Goal: Information Seeking & Learning: Learn about a topic

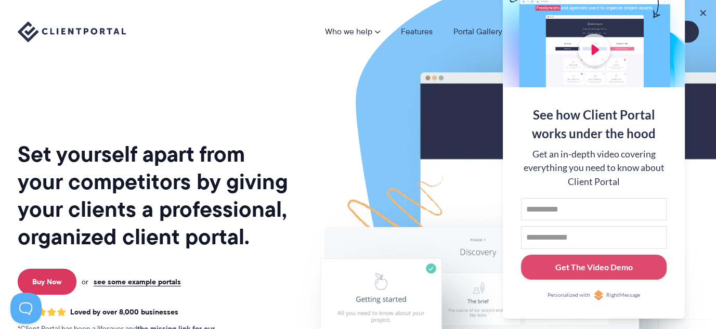
click at [170, 94] on div "Set yourself apart from your competitors by giving your clients a professional,…" at bounding box center [154, 257] width 272 height 498
click at [702, 12] on button at bounding box center [702, 13] width 10 height 10
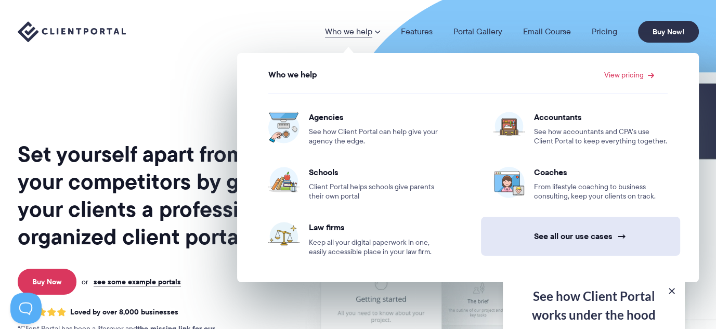
click at [596, 228] on link "See all our use cases →" at bounding box center [580, 236] width 199 height 39
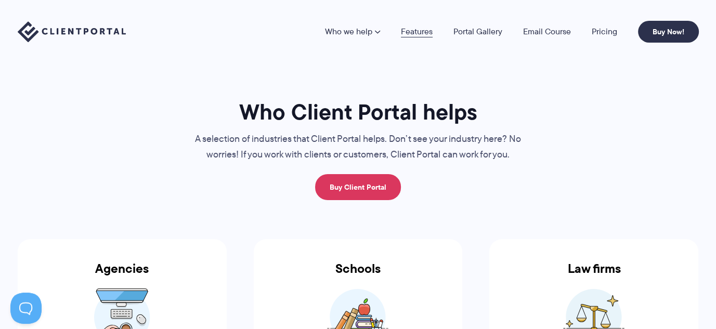
click at [421, 33] on link "Features" at bounding box center [417, 32] width 32 height 8
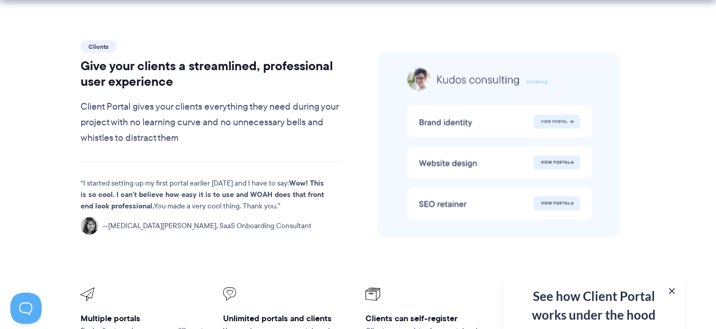
scroll to position [2183, 0]
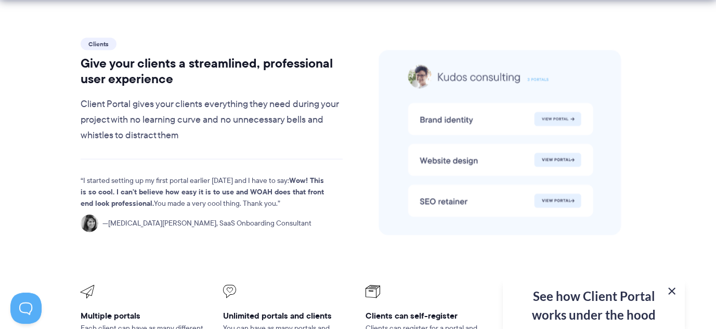
click at [672, 292] on button at bounding box center [671, 291] width 12 height 12
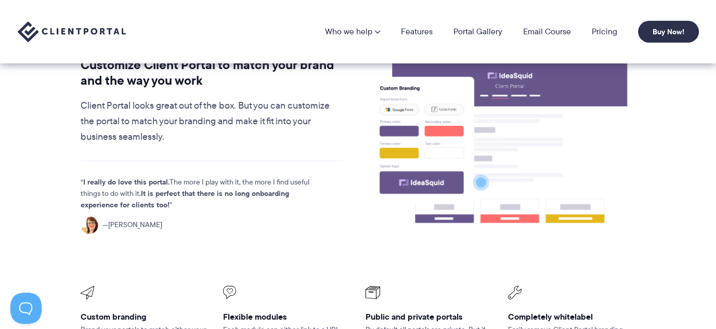
scroll to position [0, 0]
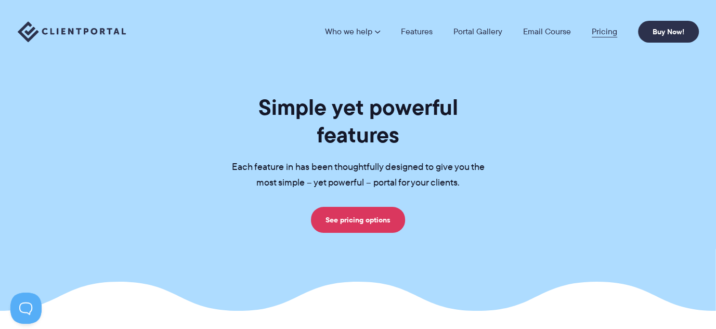
click at [605, 30] on link "Pricing" at bounding box center [603, 32] width 25 height 8
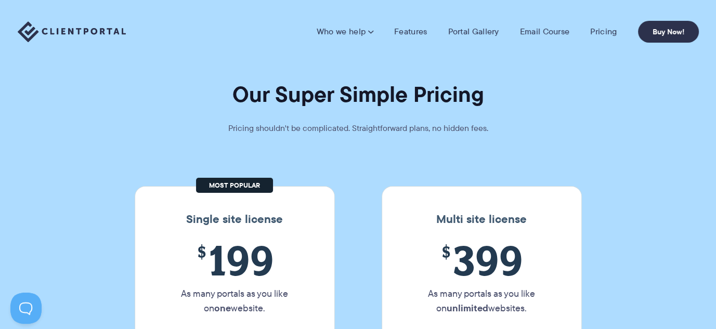
click at [479, 104] on h1 "Our Super Simple Pricing" at bounding box center [358, 95] width 716 height 28
click at [445, 99] on h1 "Our Super Simple Pricing" at bounding box center [358, 95] width 716 height 28
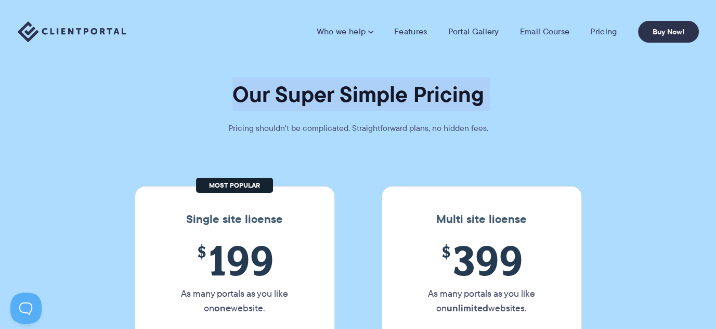
click at [445, 99] on h1 "Our Super Simple Pricing" at bounding box center [358, 95] width 716 height 28
click at [399, 108] on h1 "Our Super Simple Pricing" at bounding box center [358, 95] width 716 height 28
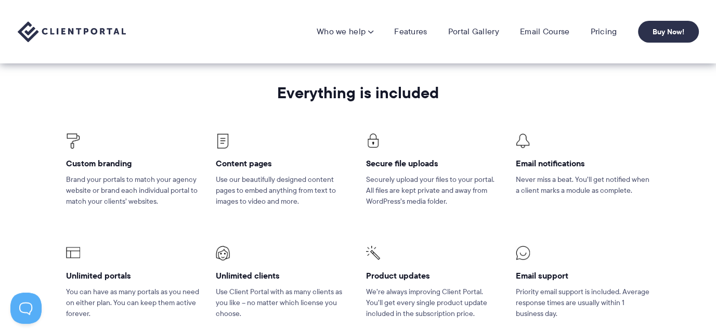
scroll to position [624, 0]
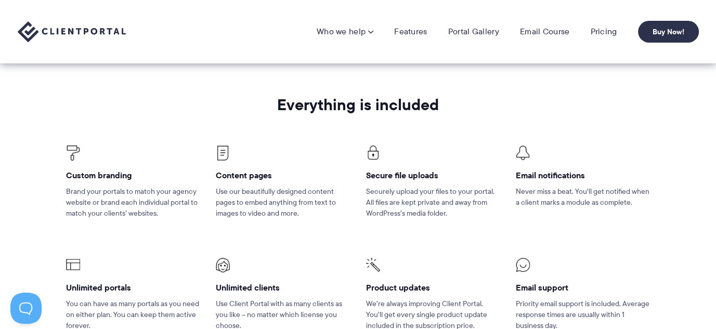
click at [403, 110] on h2 "Everything is included" at bounding box center [358, 104] width 584 height 17
drag, startPoint x: 403, startPoint y: 110, endPoint x: 411, endPoint y: 114, distance: 8.8
click at [403, 110] on h2 "Everything is included" at bounding box center [358, 104] width 584 height 17
click at [447, 117] on div "Everything is included Custom branding Brand your portals to match your agency …" at bounding box center [357, 226] width 599 height 261
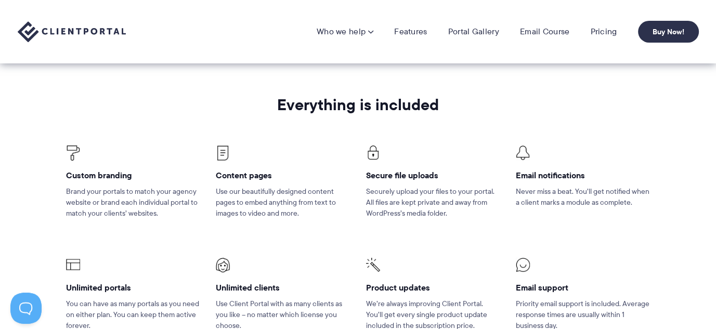
click at [115, 178] on h4 "Custom branding" at bounding box center [133, 175] width 134 height 11
click at [156, 195] on p "Brand your portals to match your agency website or brand each individual portal…" at bounding box center [133, 202] width 134 height 33
click at [254, 176] on h4 "Content pages" at bounding box center [283, 175] width 134 height 11
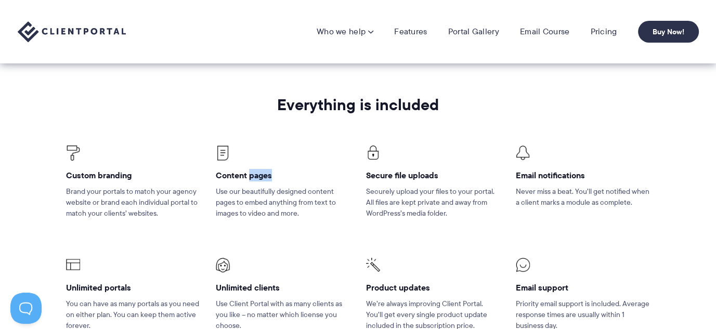
click at [254, 176] on h4 "Content pages" at bounding box center [283, 175] width 134 height 11
click at [232, 170] on h4 "Content pages" at bounding box center [283, 175] width 134 height 11
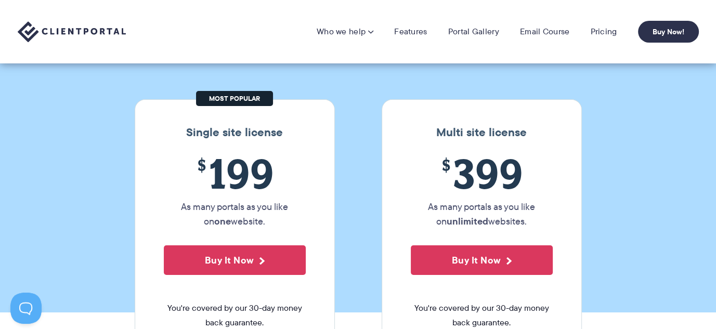
scroll to position [86, 0]
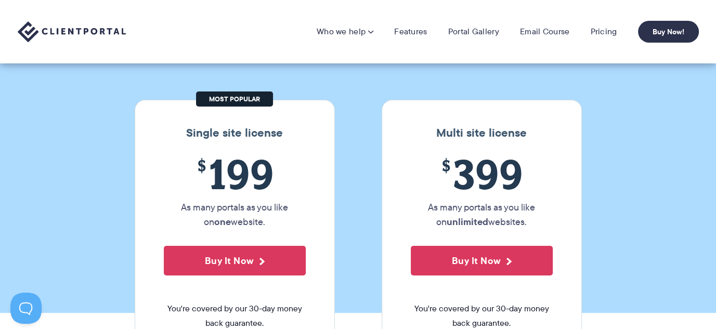
drag, startPoint x: 207, startPoint y: 95, endPoint x: 240, endPoint y: 98, distance: 33.4
click at [240, 100] on div "Single site license $ 199 As many portals as you like on one website. Buy It No…" at bounding box center [235, 289] width 200 height 379
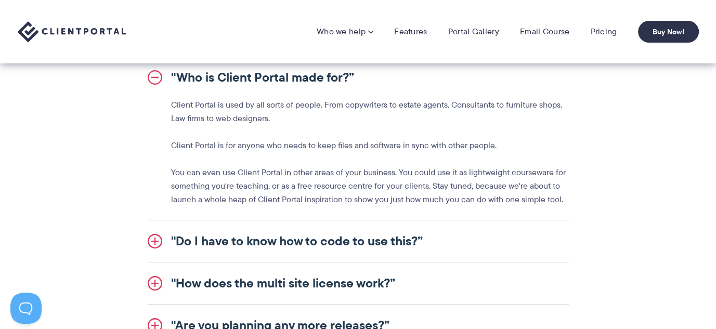
scroll to position [1178, 0]
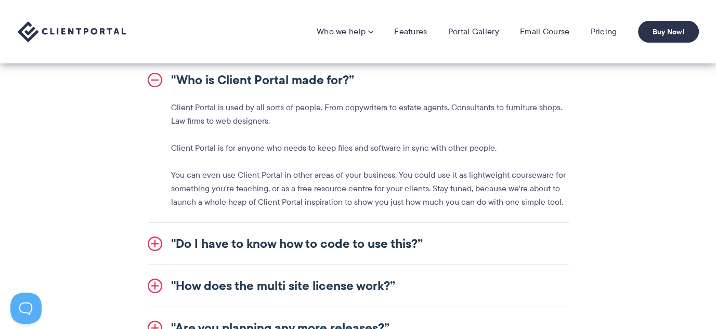
click at [306, 86] on link ""Who is Client Portal made for?”" at bounding box center [358, 80] width 421 height 42
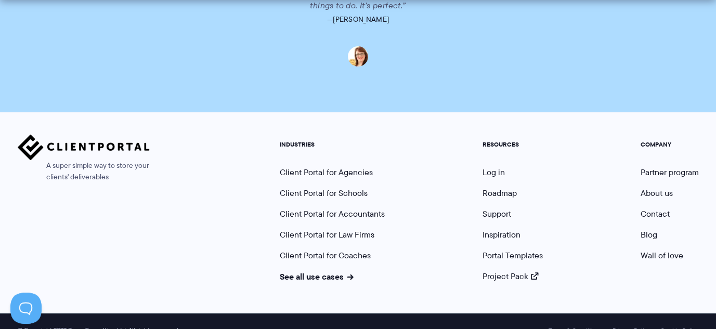
scroll to position [2669, 0]
